Goal: Information Seeking & Learning: Learn about a topic

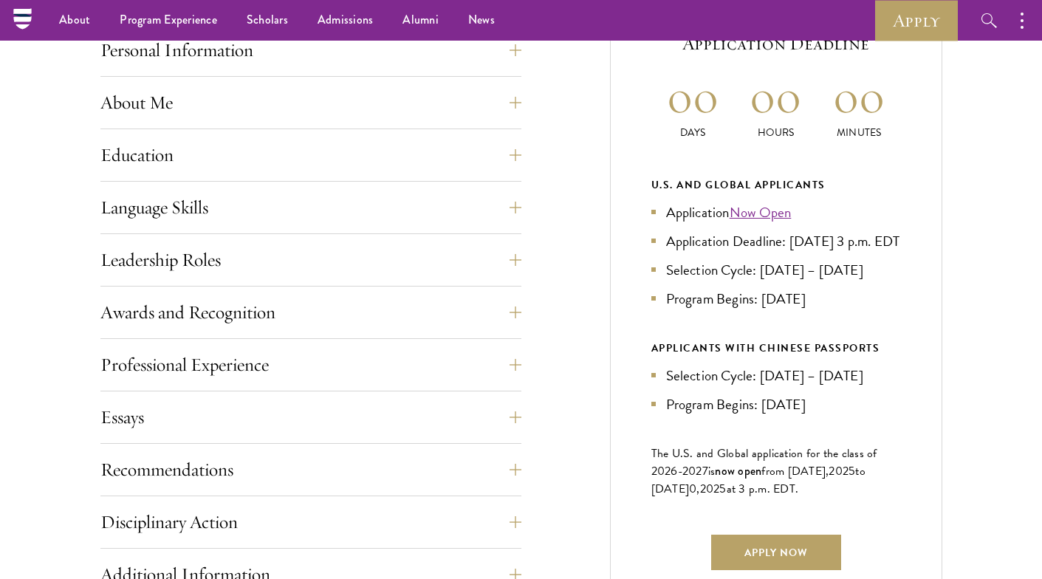
scroll to position [662, 0]
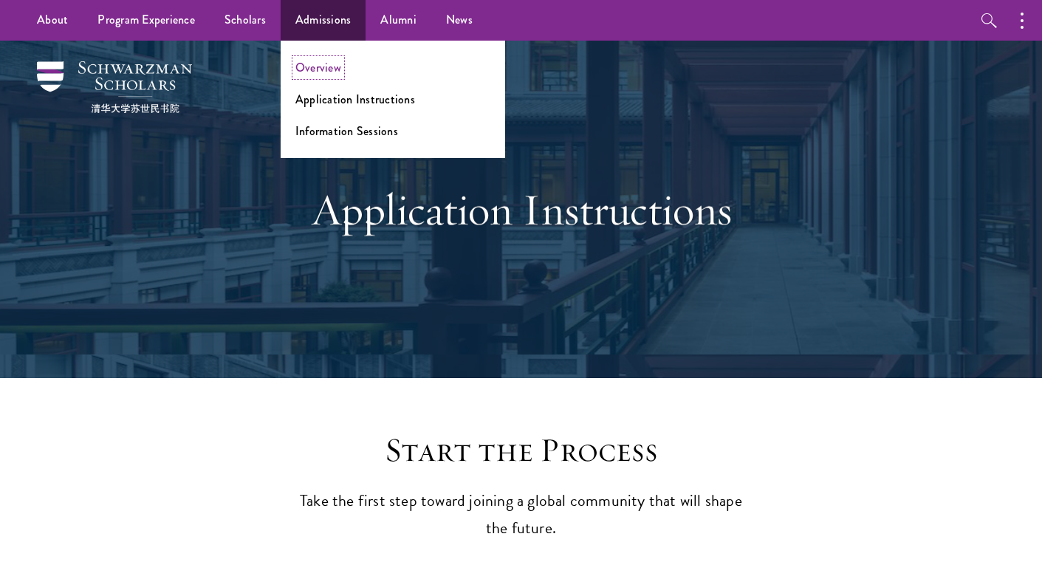
click at [318, 69] on link "Overview" at bounding box center [319, 67] width 46 height 17
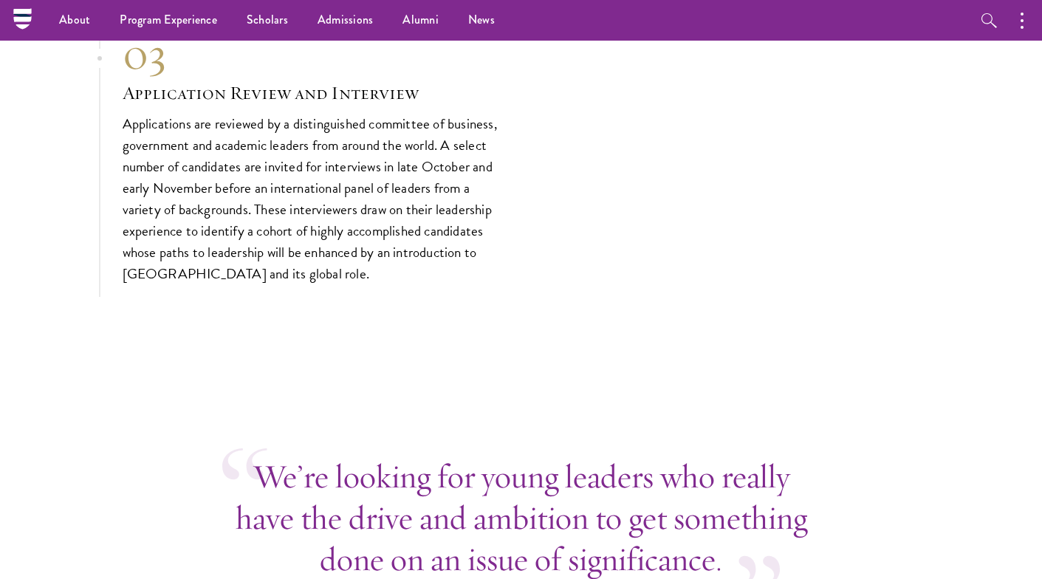
scroll to position [5007, 0]
